Goal: Entertainment & Leisure: Consume media (video, audio)

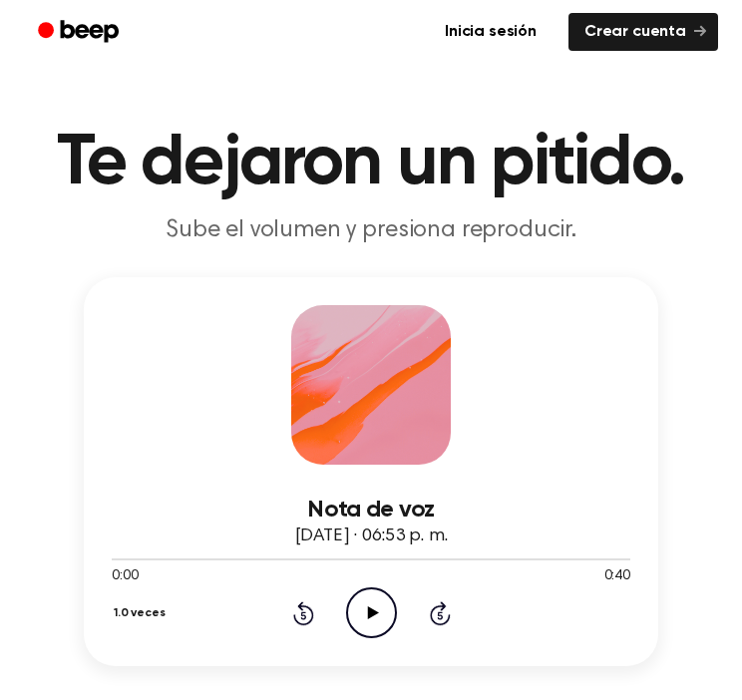
click at [382, 615] on icon "Reproducir audio" at bounding box center [371, 612] width 51 height 51
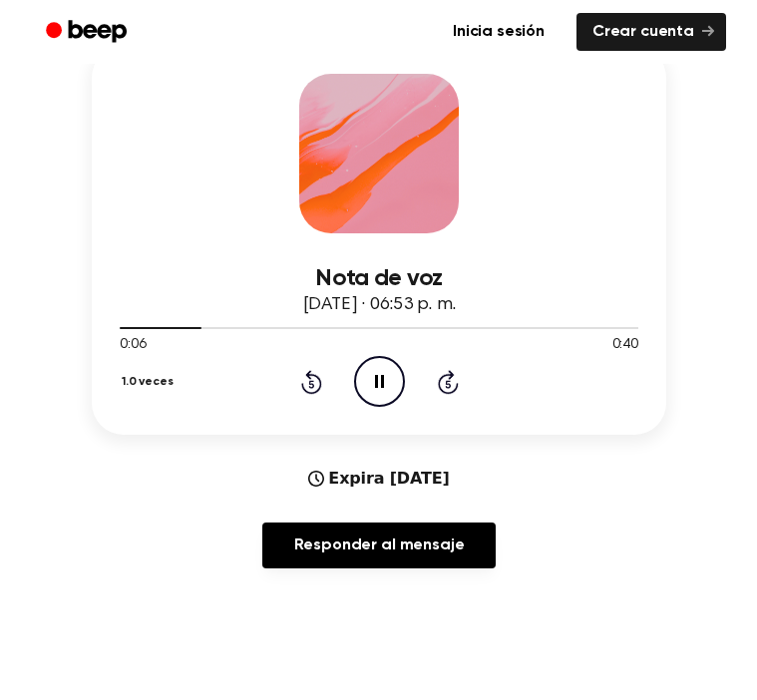
scroll to position [219, 0]
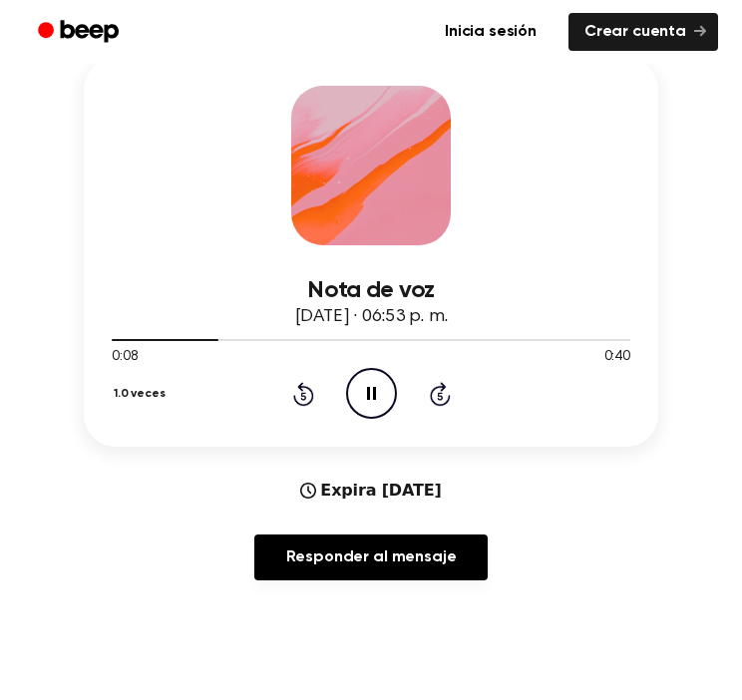
click at [147, 392] on button "1.0 veces" at bounding box center [143, 394] width 62 height 34
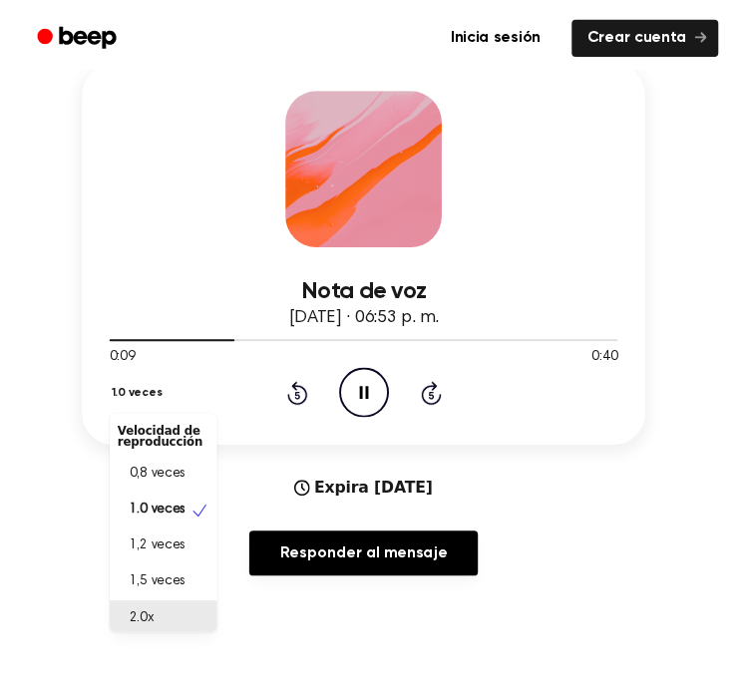
scroll to position [4, 0]
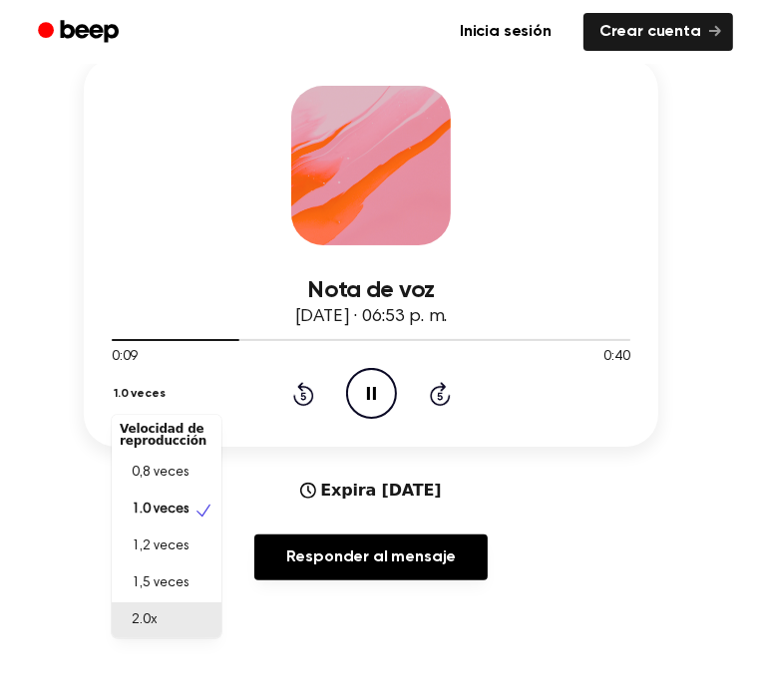
click at [184, 623] on div "2.0x" at bounding box center [155, 620] width 70 height 21
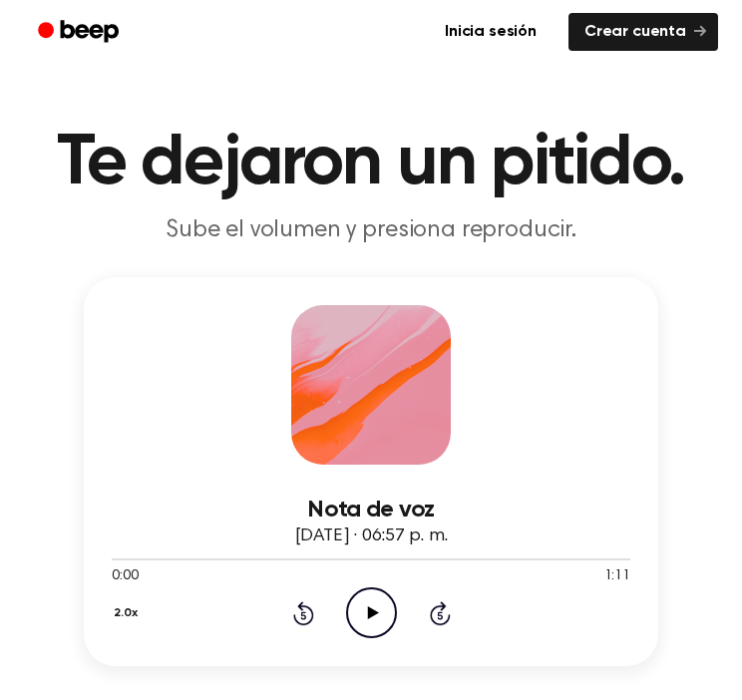
click at [377, 627] on icon "Reproducir audio" at bounding box center [371, 612] width 51 height 51
